Goal: Communication & Community: Ask a question

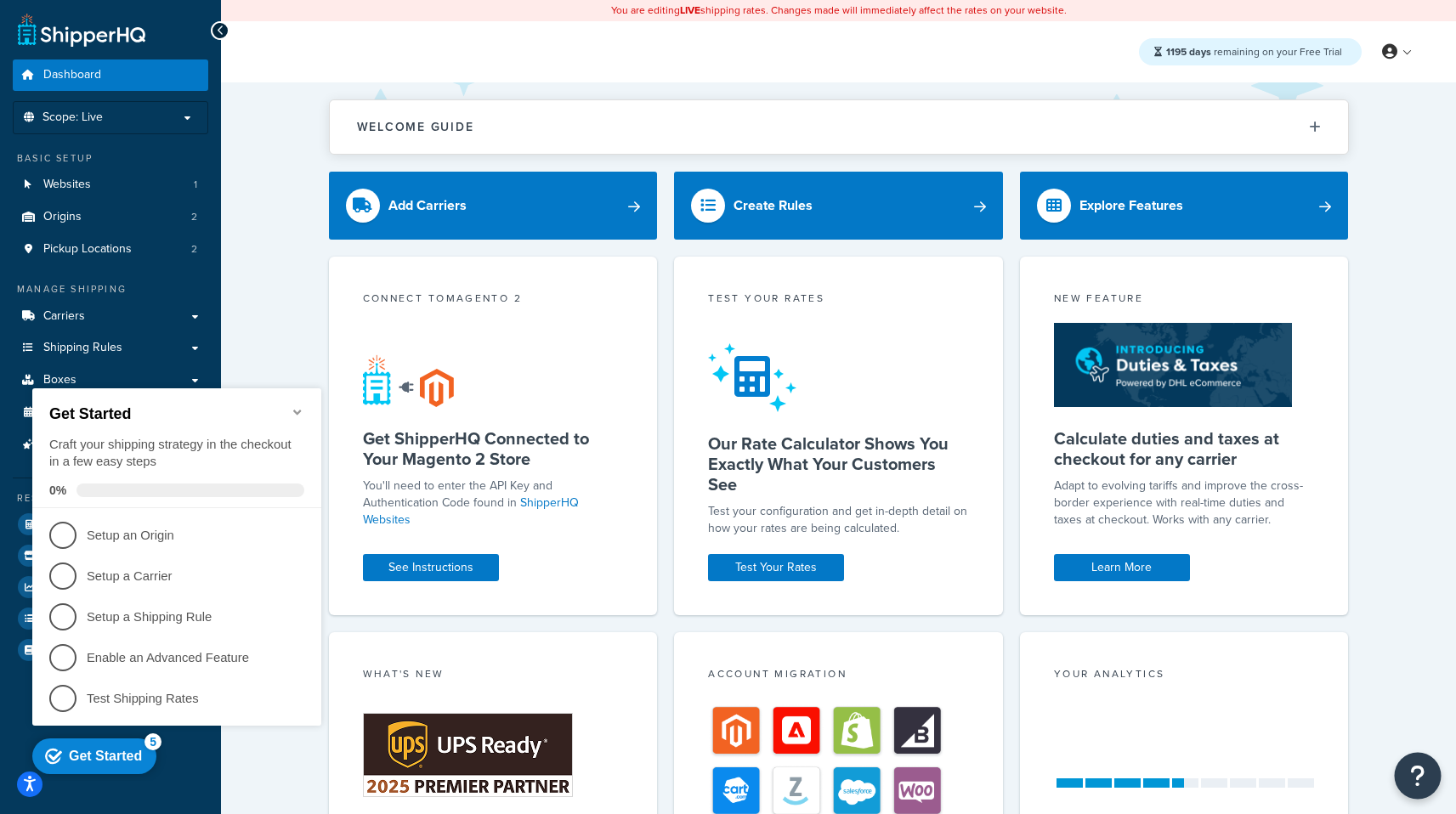
click at [1420, 767] on icon "Open Resource Center" at bounding box center [1418, 776] width 16 height 24
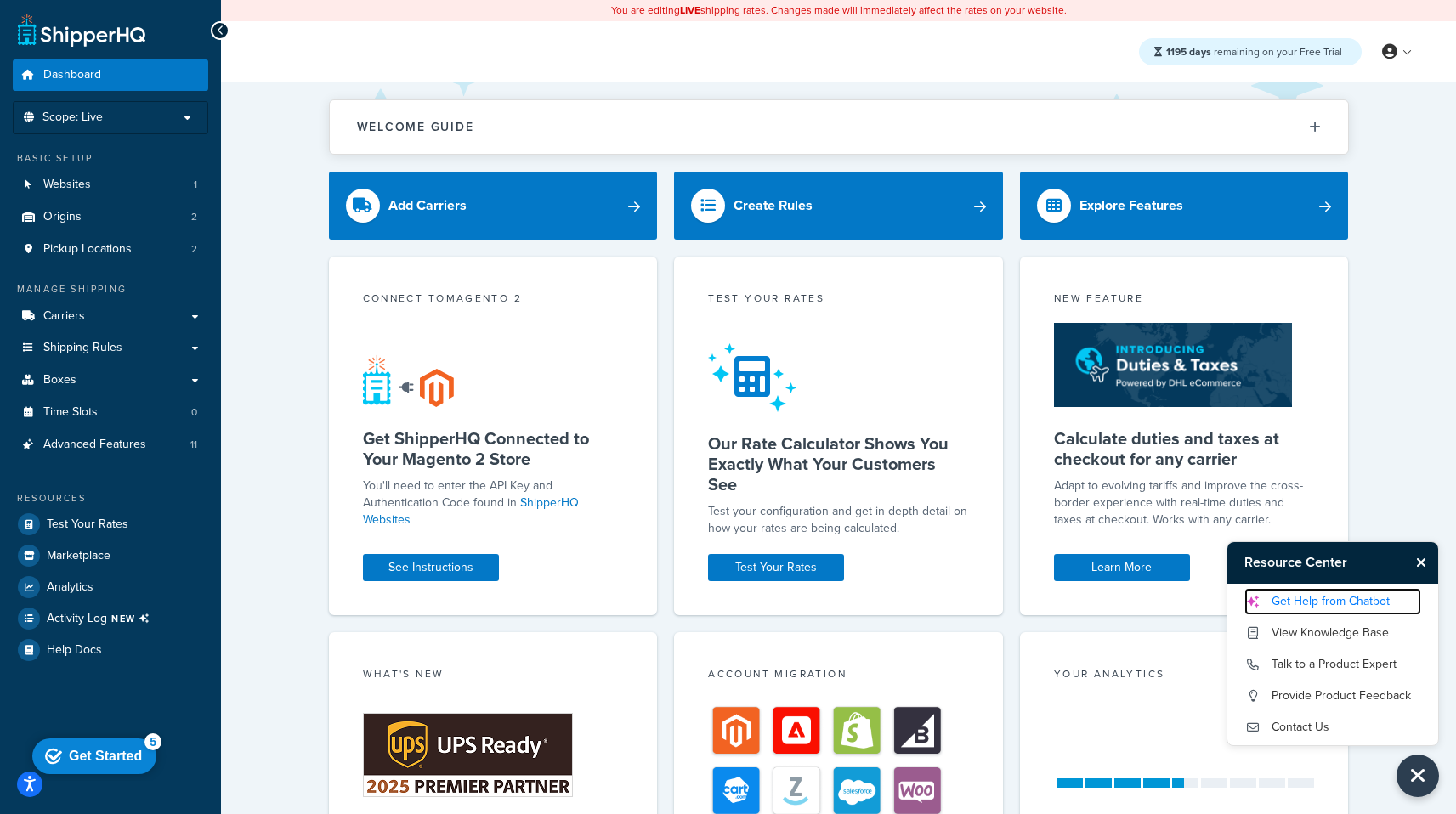
click at [1346, 605] on link "Get Help from Chatbot" at bounding box center [1333, 601] width 177 height 28
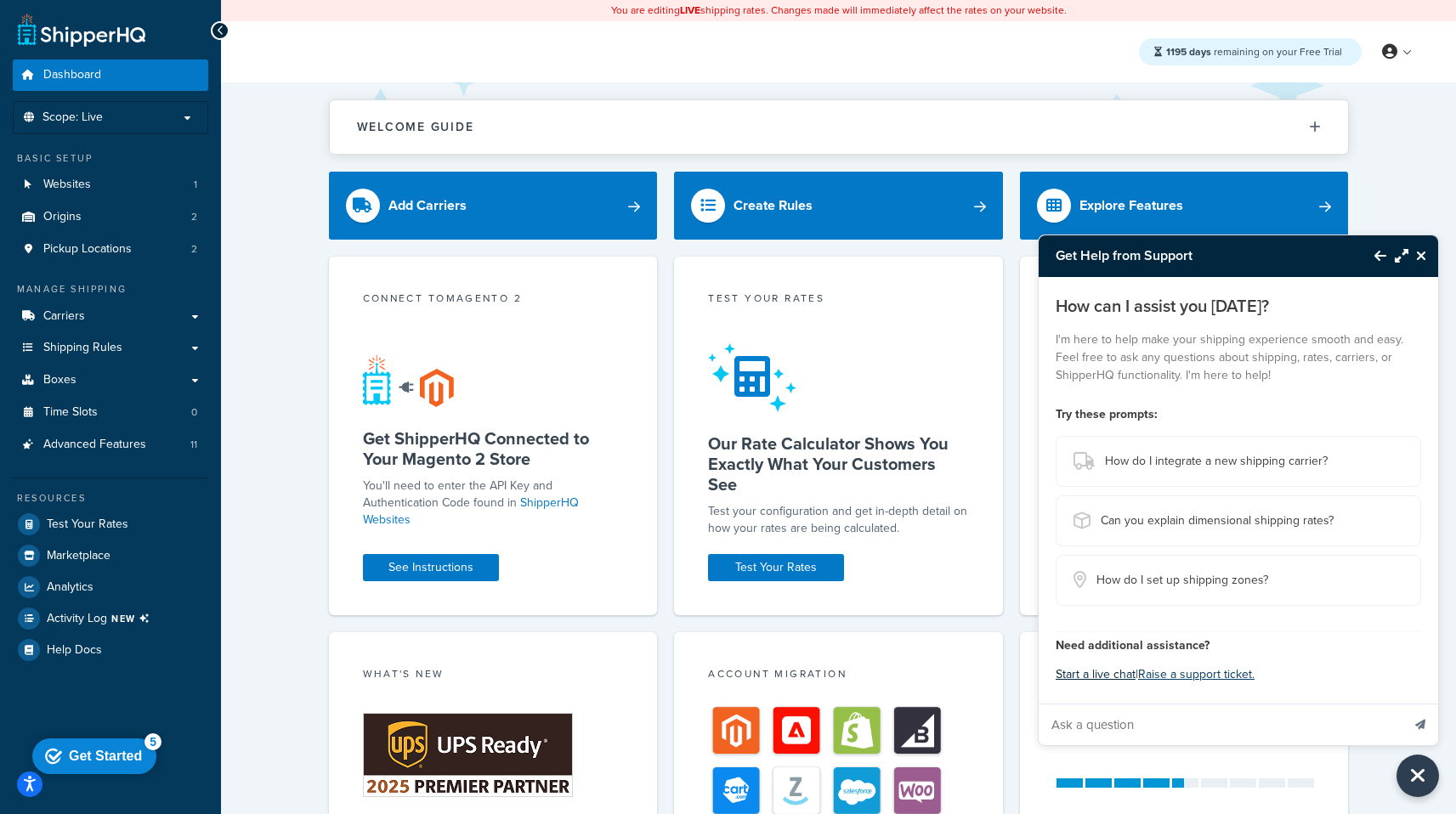
click at [1104, 675] on button "Start a live chat" at bounding box center [1095, 674] width 80 height 24
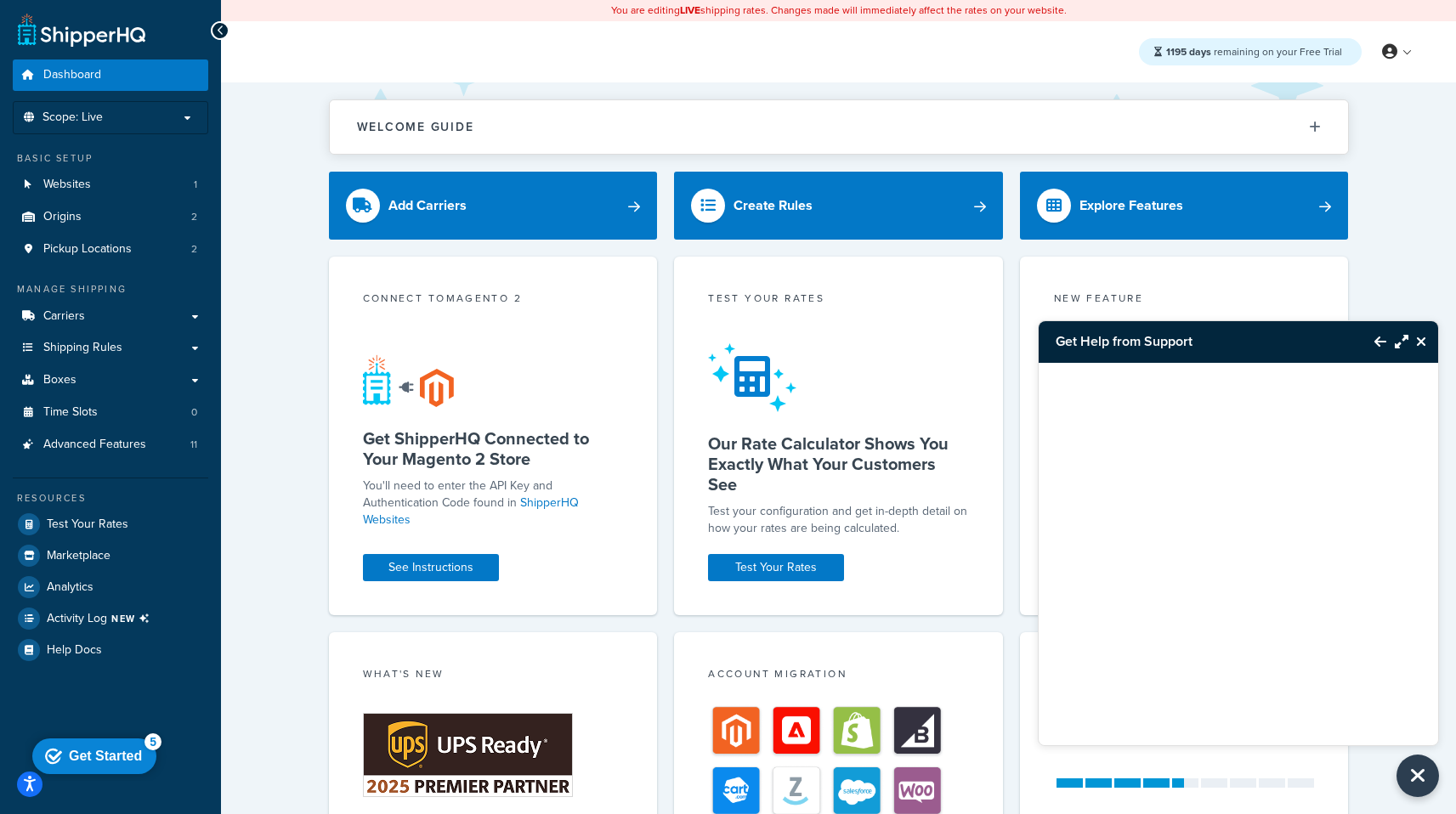
click at [1379, 331] on button "Back to Resource Center" at bounding box center [1371, 341] width 28 height 39
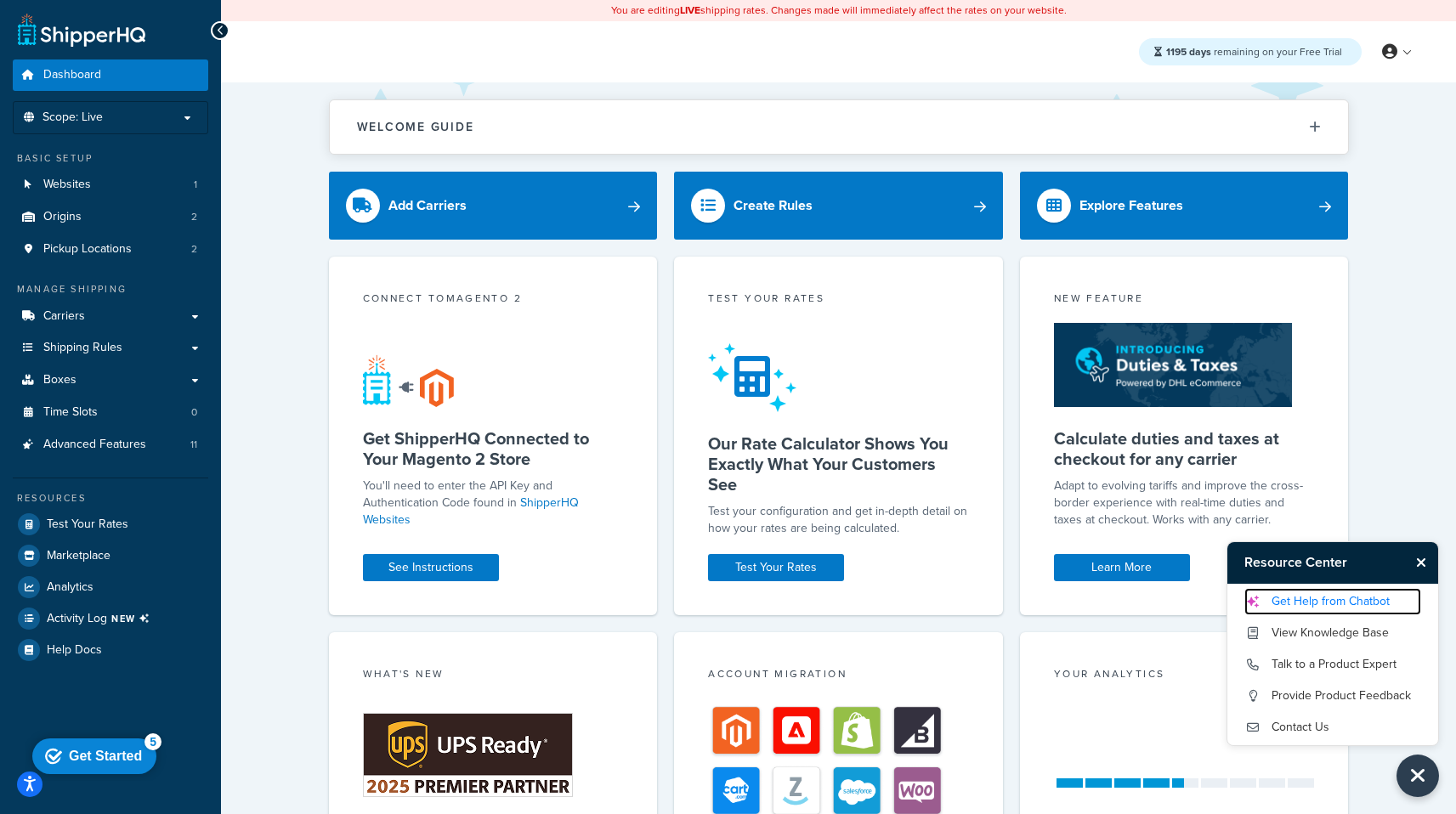
click at [1317, 603] on link "Get Help from Chatbot" at bounding box center [1333, 601] width 177 height 28
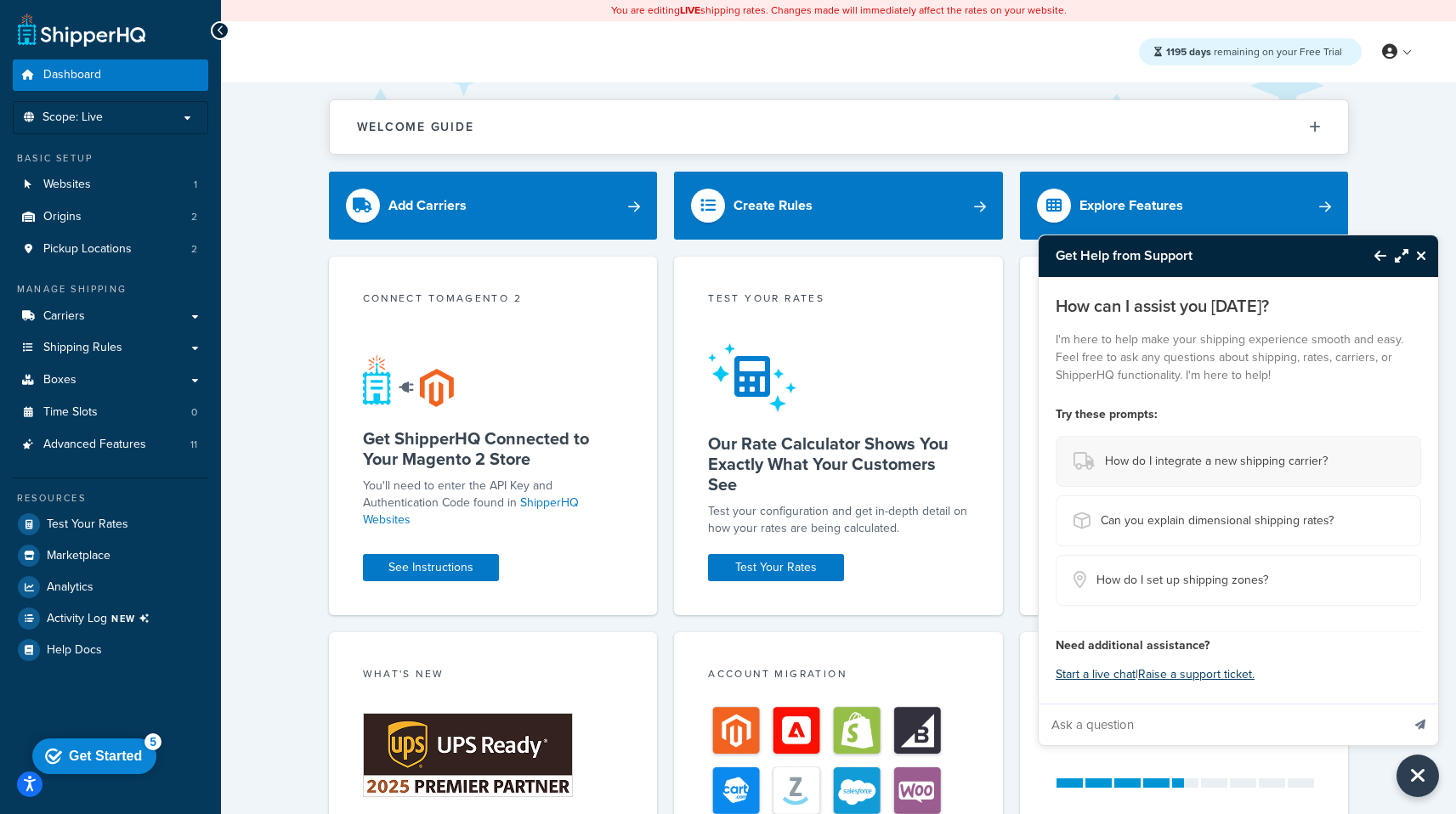
click at [1152, 460] on span "How do I integrate a new shipping carrier?" at bounding box center [1216, 461] width 222 height 24
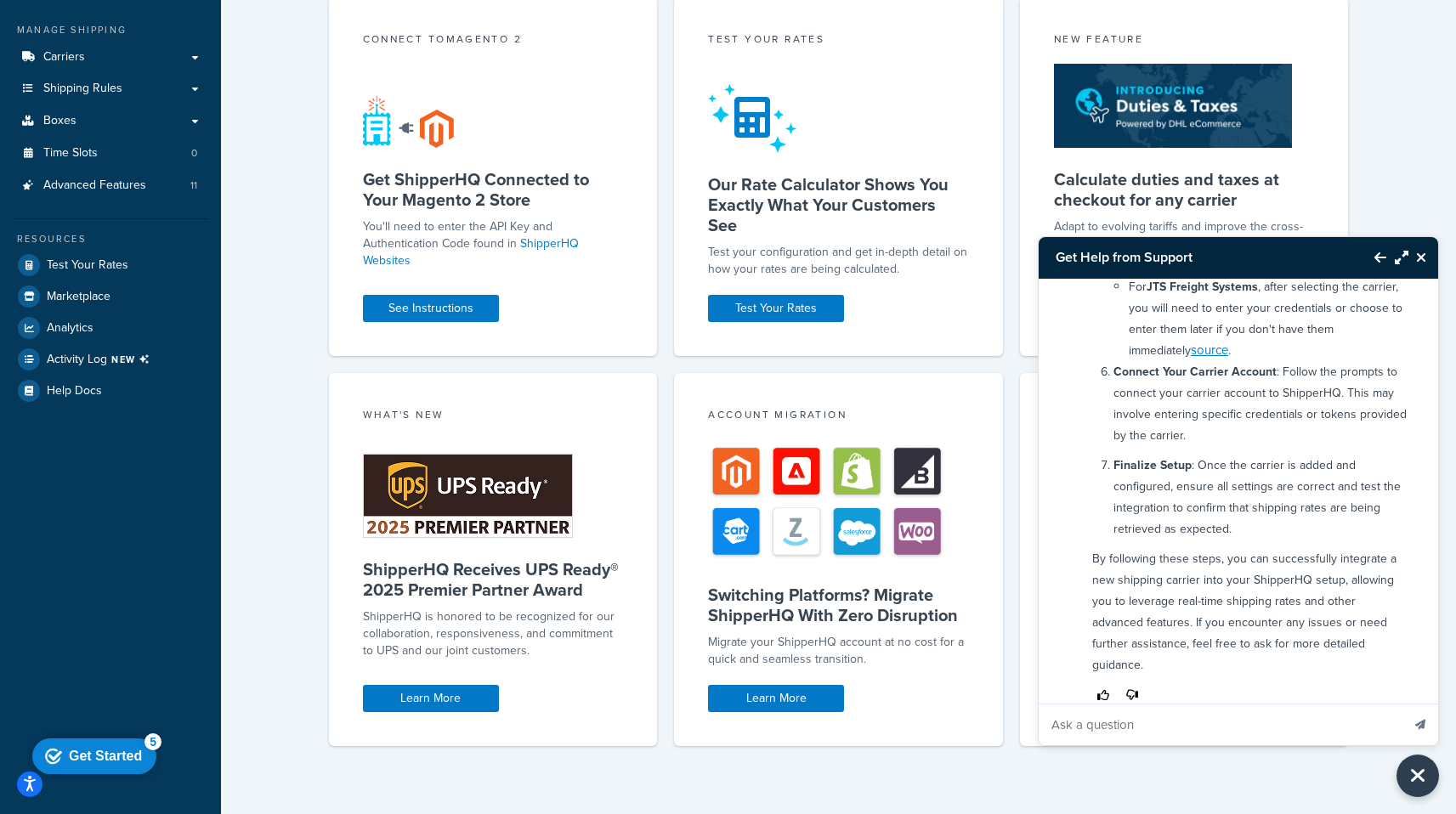
scroll to position [658, 0]
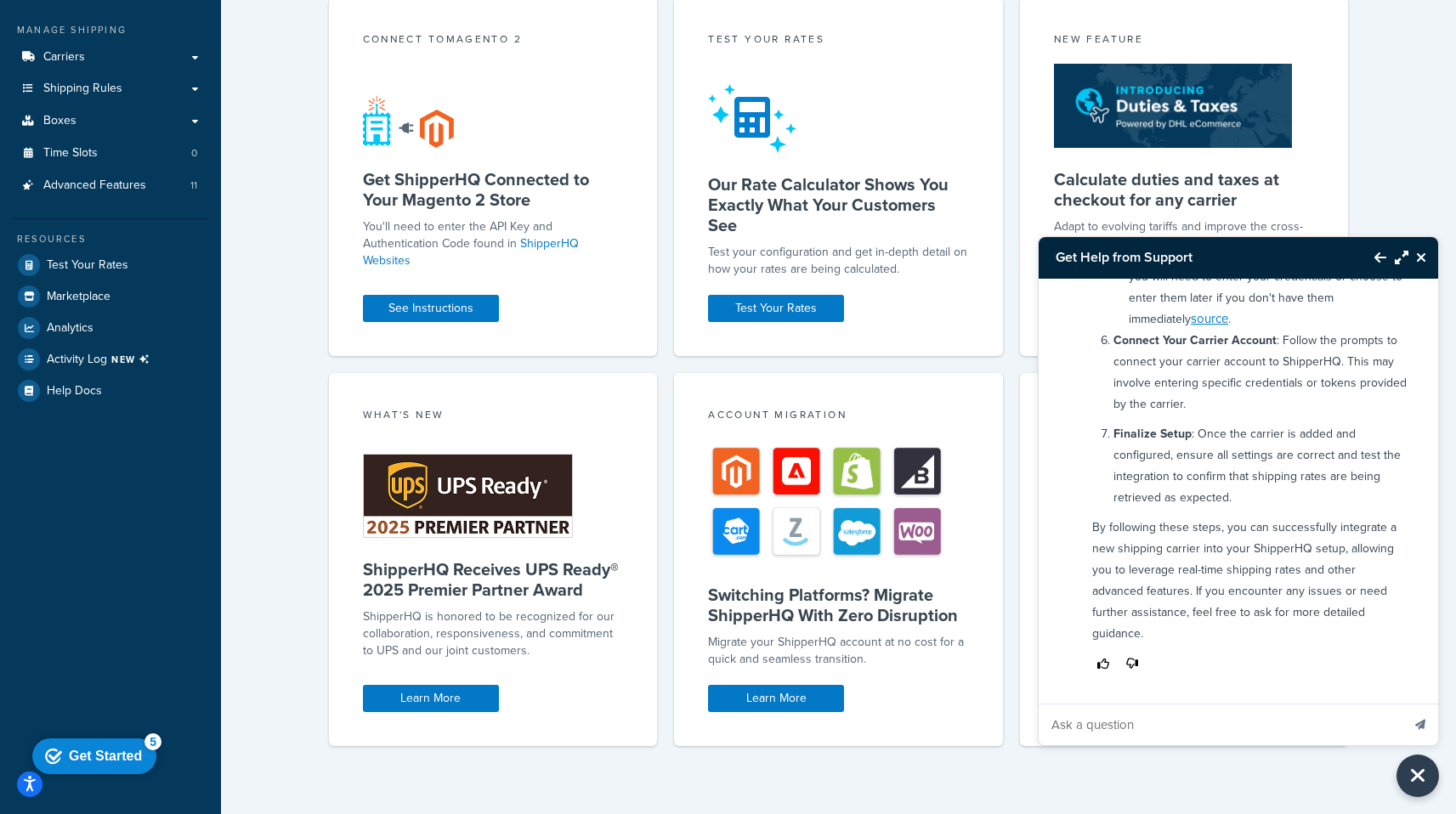
click at [1131, 726] on input "Ask a question" at bounding box center [1220, 725] width 362 height 41
type input "this is a test"
click at [1403, 704] on button "Send message" at bounding box center [1421, 725] width 36 height 42
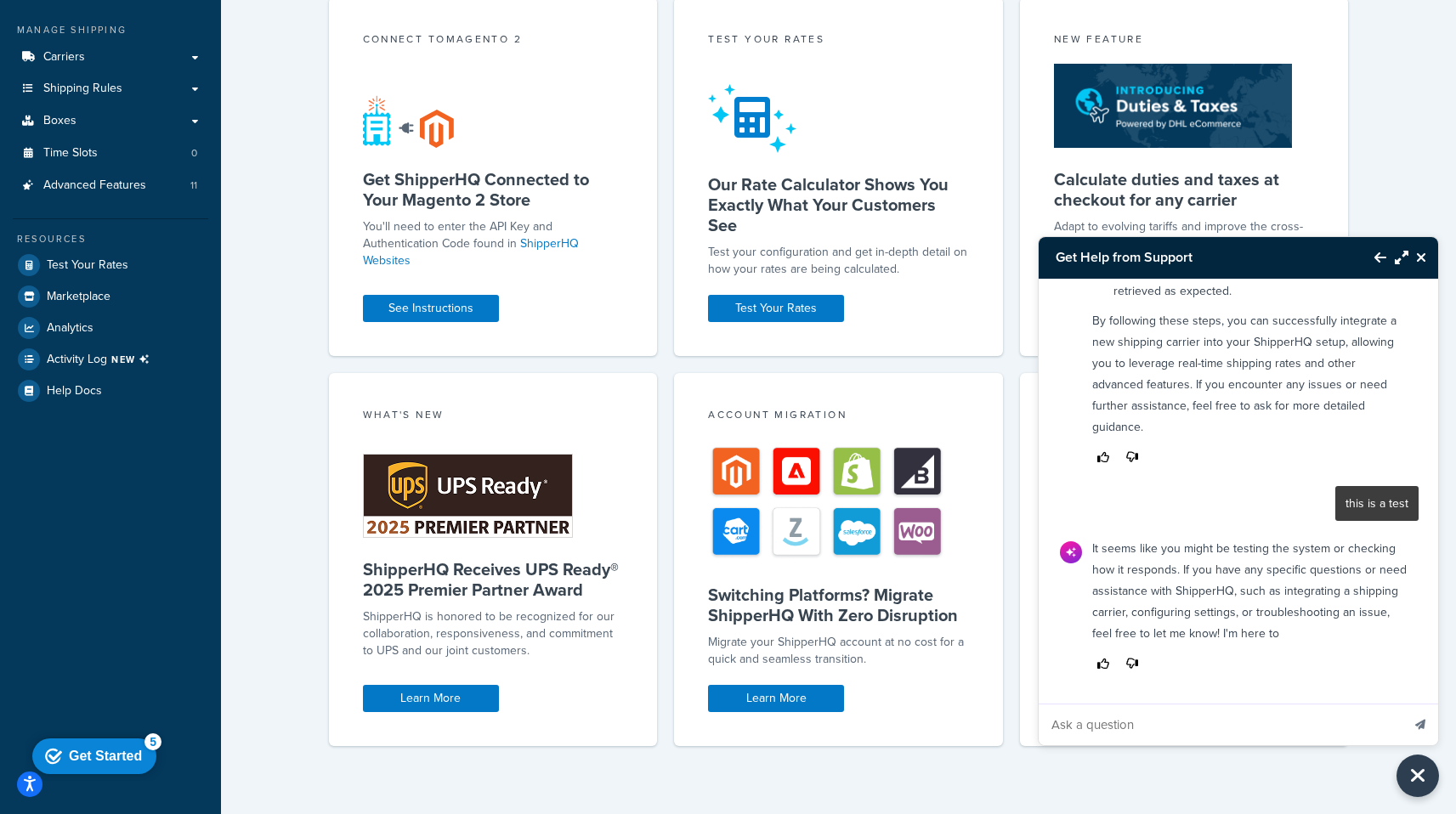
scroll to position [885, 0]
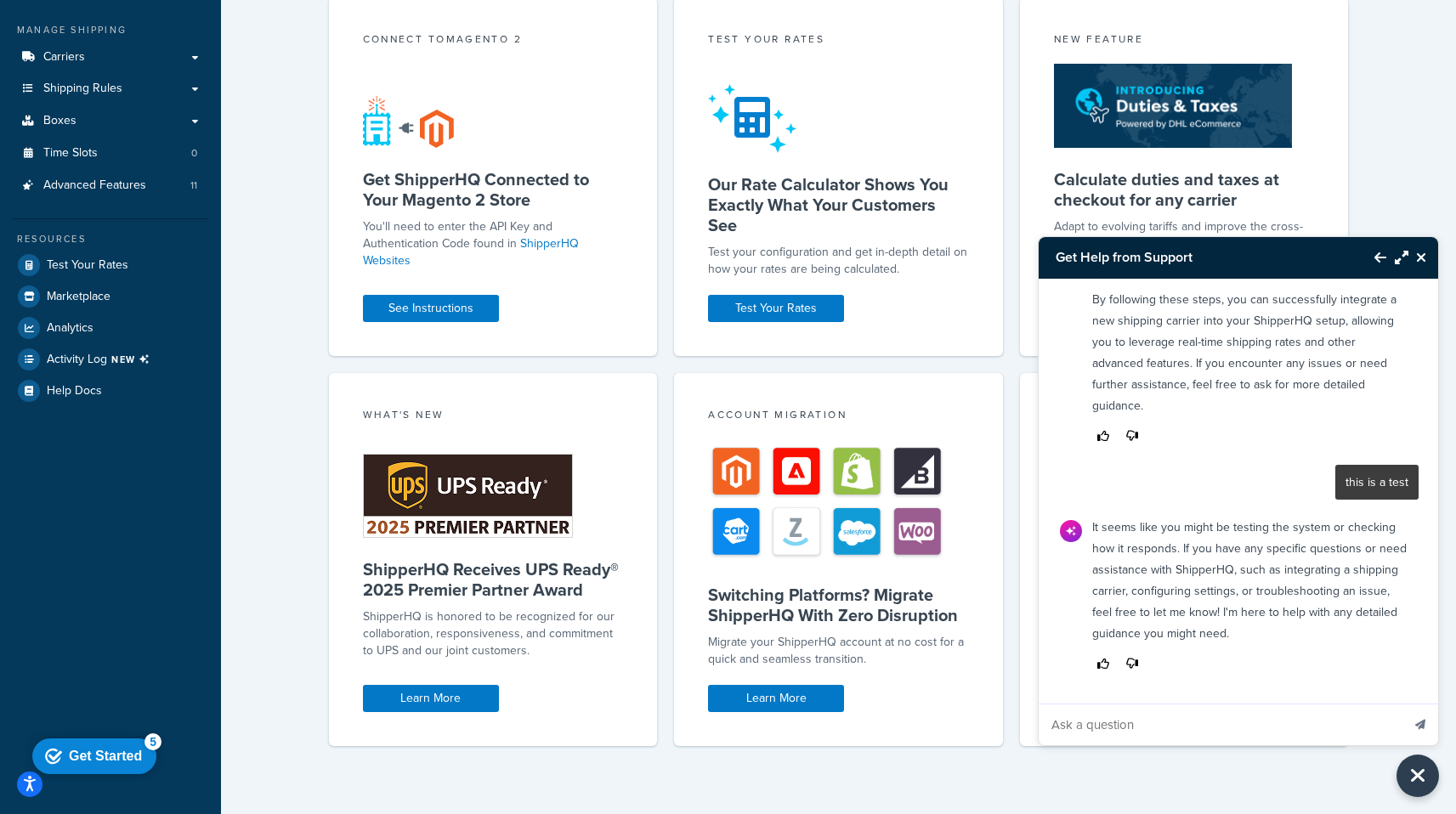
click at [1421, 260] on icon "Close Resource Center" at bounding box center [1421, 257] width 10 height 13
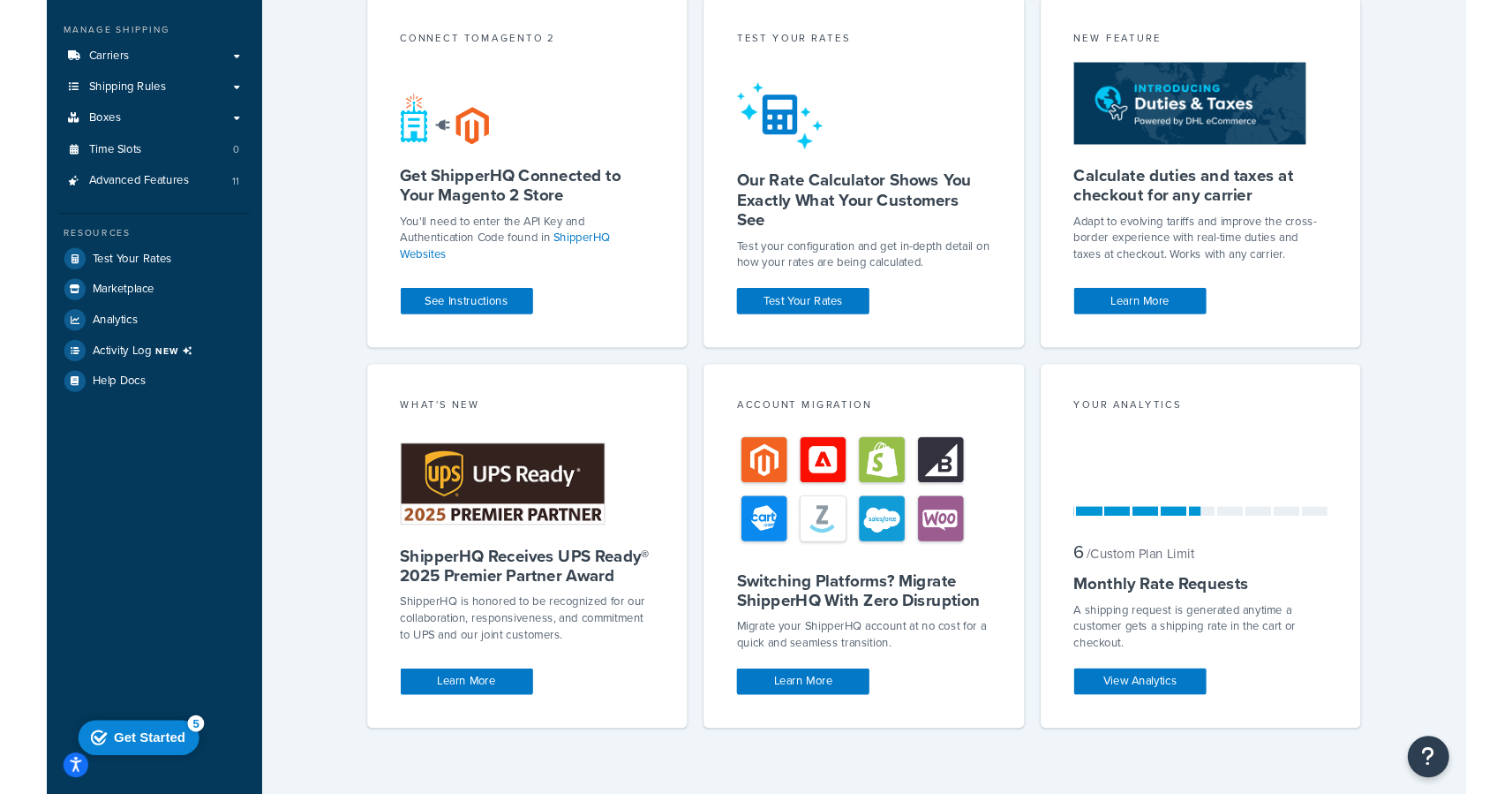
scroll to position [0, 0]
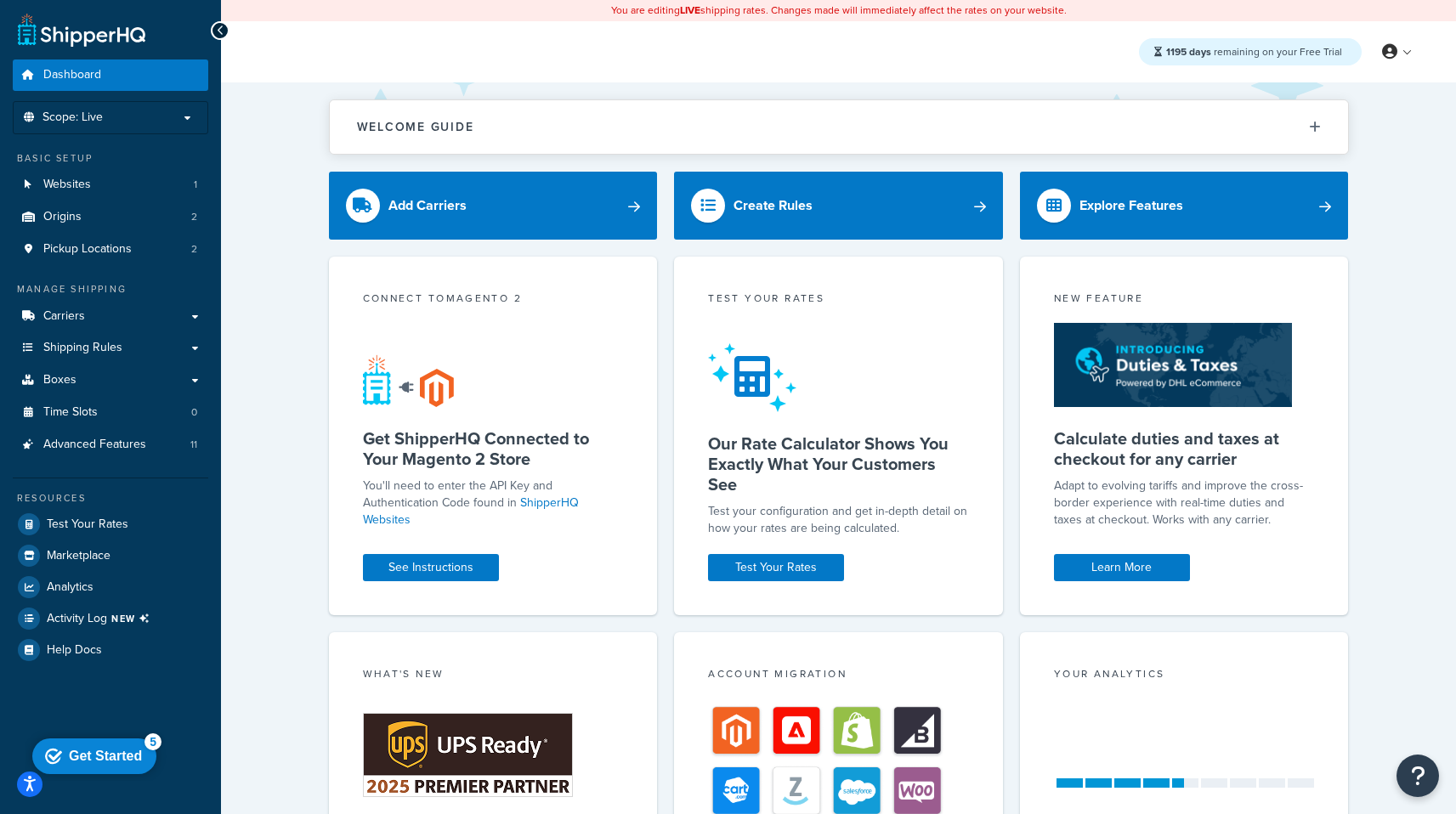
click at [117, 765] on div "Get Started" at bounding box center [104, 756] width 73 height 15
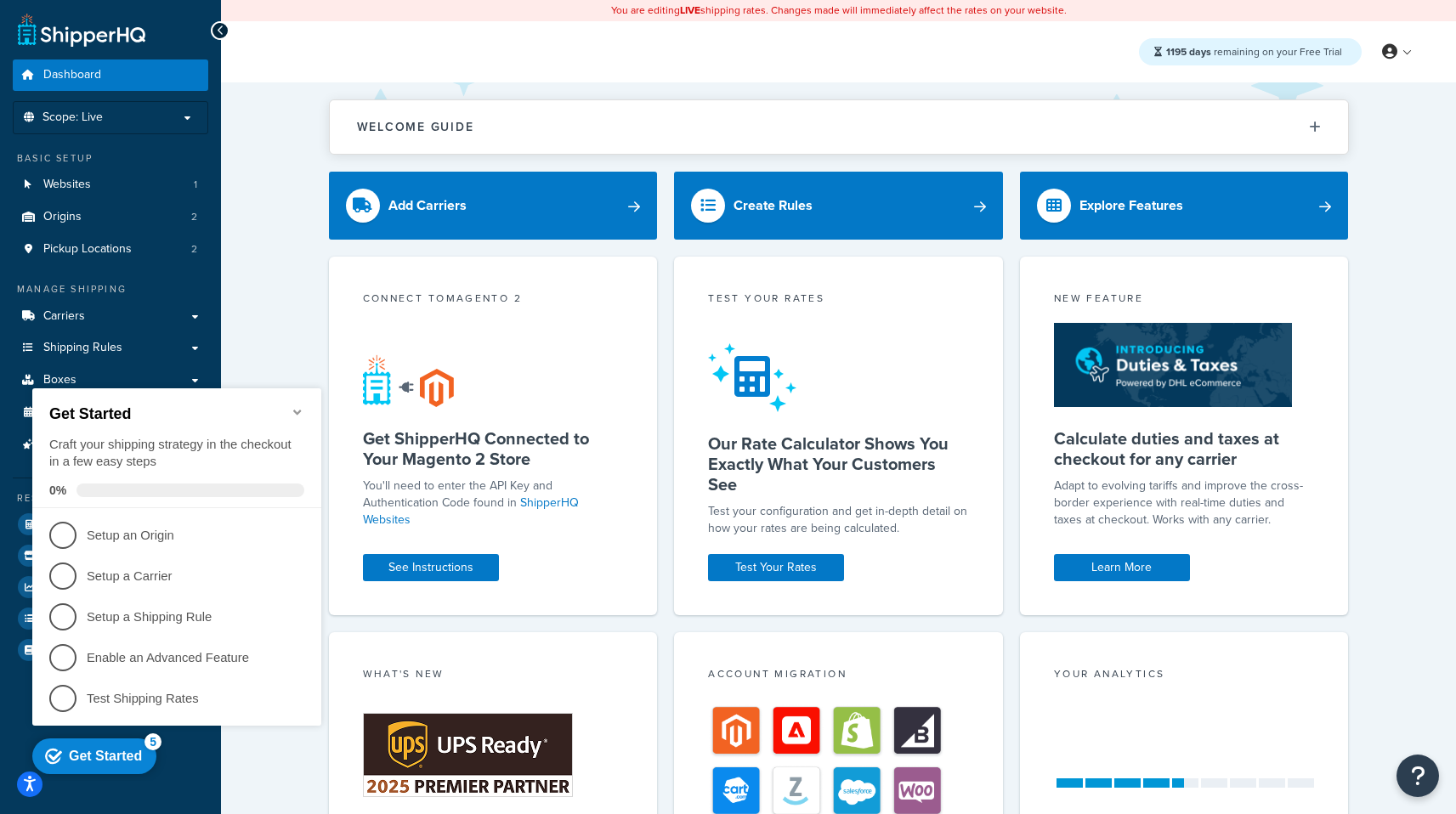
click at [118, 760] on div "Get Started" at bounding box center [104, 756] width 73 height 15
